Goal: Navigation & Orientation: Find specific page/section

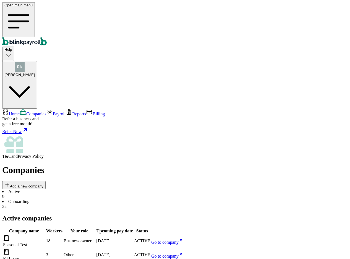
click at [35, 73] on span "[PERSON_NAME]" at bounding box center [19, 75] width 30 height 4
click at [10, 182] on icon "button" at bounding box center [7, 185] width 6 height 6
click at [37, 61] on button "[PERSON_NAME]" at bounding box center [19, 85] width 35 height 48
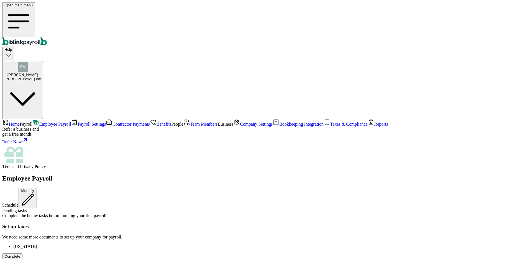
scroll to position [45, 0]
click at [183, 126] on link "Team Members" at bounding box center [200, 124] width 34 height 5
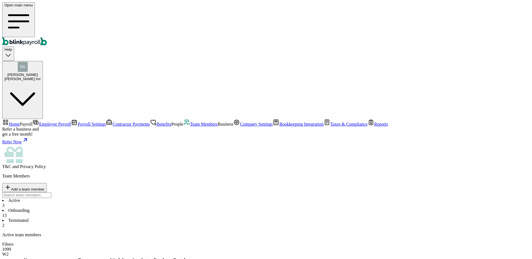
click at [126, 208] on li "Onboarding 13" at bounding box center [265, 213] width 527 height 10
click at [86, 198] on li "Active 3" at bounding box center [265, 203] width 527 height 10
click at [131, 208] on li "Onboarding 13" at bounding box center [265, 213] width 527 height 10
